Goal: Transaction & Acquisition: Subscribe to service/newsletter

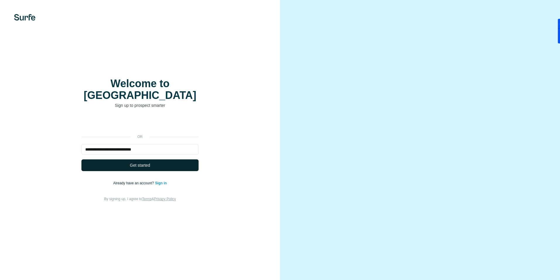
click at [141, 162] on span "Get started" at bounding box center [140, 165] width 20 height 6
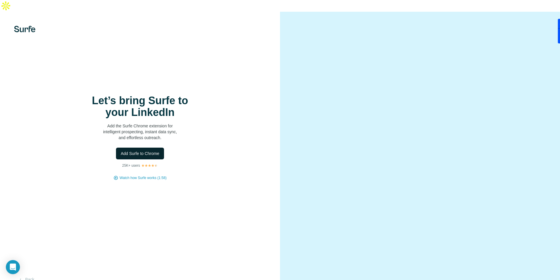
click at [156, 150] on span "Add Surfe to Chrome" at bounding box center [140, 153] width 39 height 6
click at [152, 150] on span "Add Surfe to Chrome" at bounding box center [140, 153] width 39 height 6
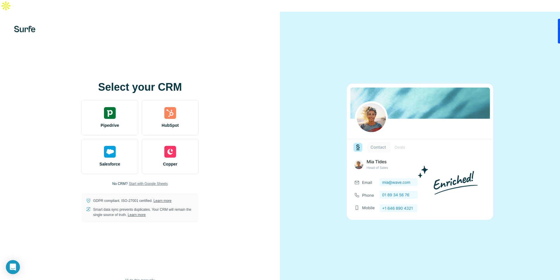
click at [164, 181] on span "Start with Google Sheets" at bounding box center [148, 183] width 39 height 5
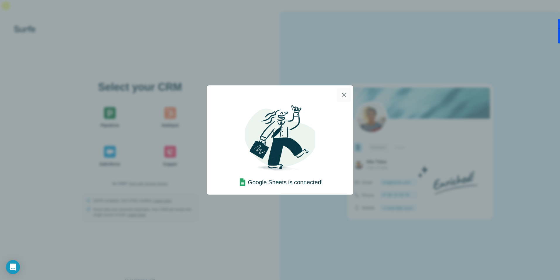
click at [344, 96] on icon "button" at bounding box center [344, 94] width 7 height 7
